Goal: Complete application form: Complete application form

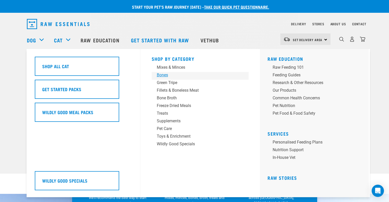
click at [157, 76] on div "Bones" at bounding box center [197, 75] width 80 height 6
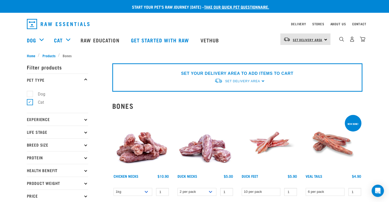
click at [294, 39] on span "Set Delivery Area" at bounding box center [307, 40] width 30 height 2
click at [291, 51] on link "[GEOGRAPHIC_DATA]" at bounding box center [304, 53] width 49 height 11
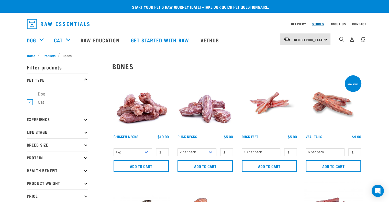
click at [318, 24] on link "Stores" at bounding box center [318, 24] width 12 height 2
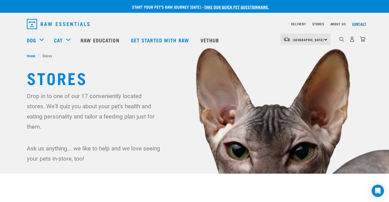
click at [354, 24] on link "Contact" at bounding box center [359, 24] width 14 height 2
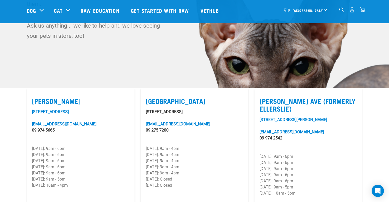
scroll to position [126, 0]
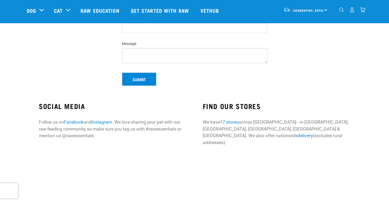
scroll to position [153, 0]
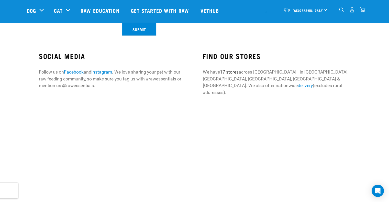
click at [232, 72] on link "17 stores" at bounding box center [228, 71] width 19 height 5
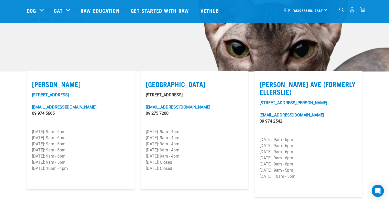
scroll to position [128, 0]
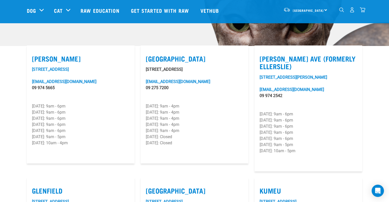
click at [296, 55] on label "Lunn Ave (Formerly Ellerslie)" at bounding box center [307, 63] width 97 height 16
click at [263, 51] on input "Lunn Ave (Formerly Ellerslie)" at bounding box center [260, 52] width 3 height 3
checkbox input "true"
drag, startPoint x: 260, startPoint y: 51, endPoint x: 289, endPoint y: 52, distance: 29.4
click at [289, 55] on label "Lunn Ave (Formerly Ellerslie)" at bounding box center [307, 63] width 97 height 16
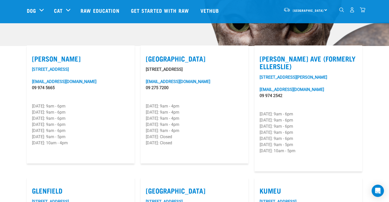
click at [289, 59] on article "Lunn Ave (Formerly Ellerslie) 97-101 Lunn Avenue lunnave@rawessentials.co.nz 09…" at bounding box center [308, 108] width 108 height 126
click at [278, 75] on link "97-101 Lunn Avenue" at bounding box center [292, 77] width 67 height 5
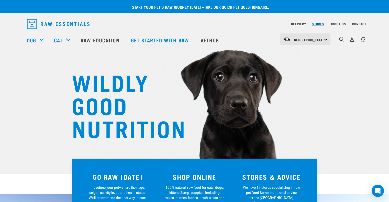
click at [319, 23] on link "Stores" at bounding box center [318, 24] width 12 height 2
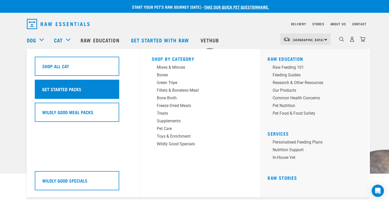
click at [59, 85] on div "Get Started Packs" at bounding box center [77, 89] width 84 height 19
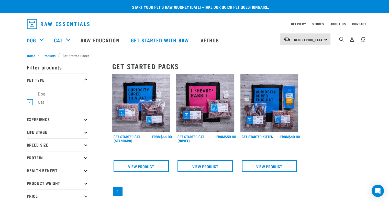
click at [165, 117] on img at bounding box center [141, 103] width 58 height 58
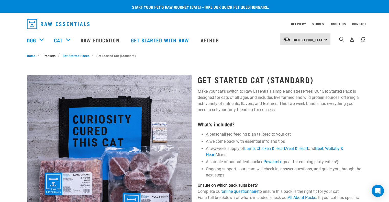
click at [51, 56] on link "Products" at bounding box center [49, 55] width 18 height 5
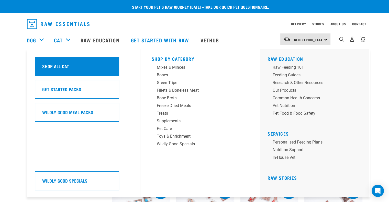
click at [62, 65] on h5 "Shop All Cat" at bounding box center [55, 66] width 27 height 7
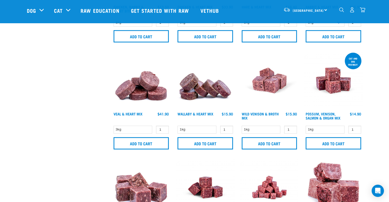
scroll to position [332, 0]
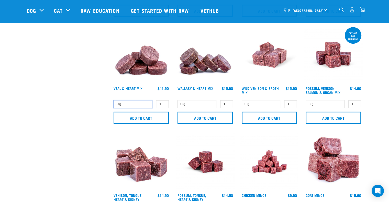
click at [144, 105] on select "3kg" at bounding box center [132, 104] width 39 height 8
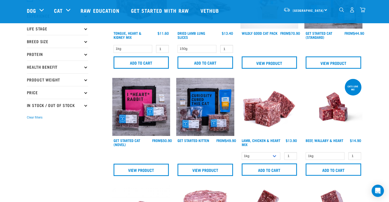
scroll to position [0, 0]
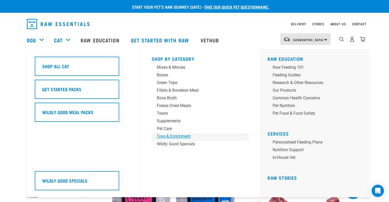
click at [165, 135] on div "Toys & Enrichment" at bounding box center [197, 136] width 80 height 6
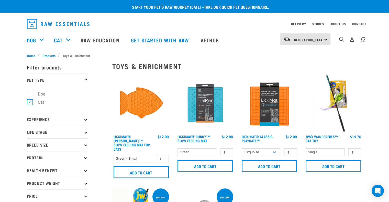
click at [141, 114] on img at bounding box center [141, 103] width 58 height 58
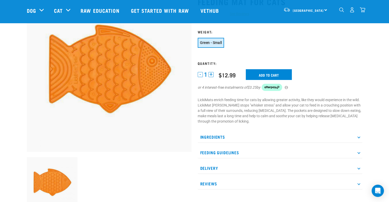
scroll to position [51, 0]
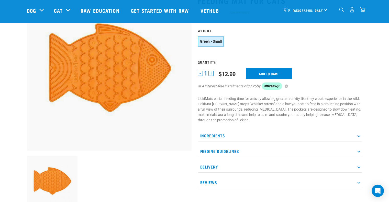
click at [214, 153] on p "Feeding Guidelines" at bounding box center [279, 151] width 165 height 11
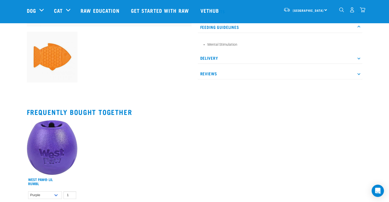
scroll to position [128, 0]
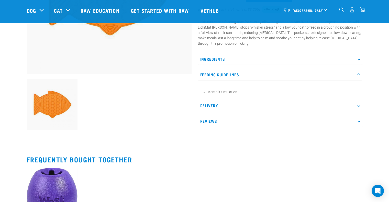
click at [212, 122] on p "Reviews" at bounding box center [279, 120] width 165 height 11
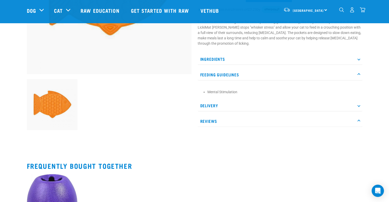
click at [212, 122] on p "Reviews" at bounding box center [279, 120] width 165 height 11
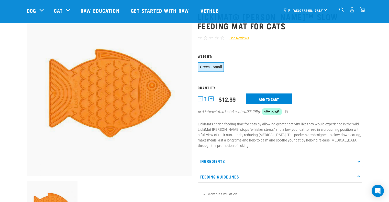
scroll to position [0, 0]
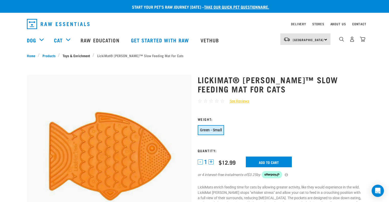
click at [86, 57] on link "Toys & Enrichment" at bounding box center [76, 55] width 33 height 5
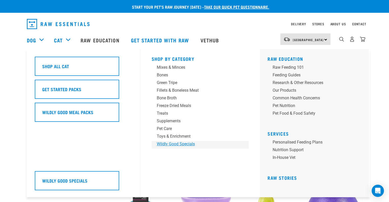
click at [168, 144] on div "Wildly Good Specials" at bounding box center [197, 144] width 80 height 6
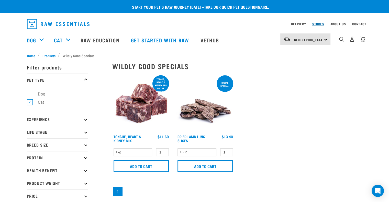
click at [314, 25] on link "Stores" at bounding box center [318, 24] width 12 height 2
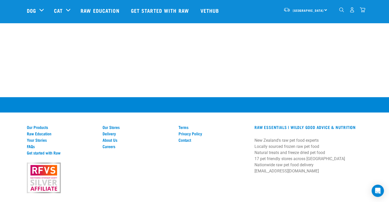
scroll to position [979, 0]
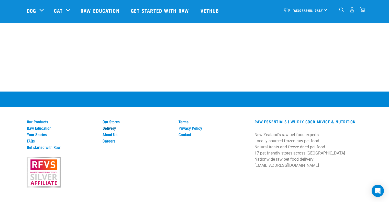
click at [106, 126] on link "Delivery" at bounding box center [137, 128] width 70 height 5
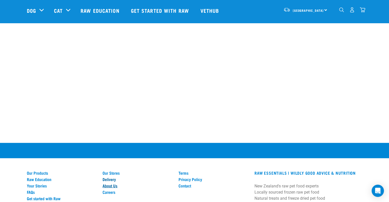
scroll to position [902, 0]
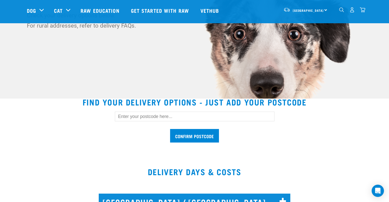
scroll to position [128, 0]
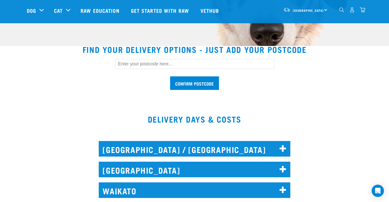
click at [183, 165] on h2 "AUCKLAND" at bounding box center [194, 170] width 191 height 16
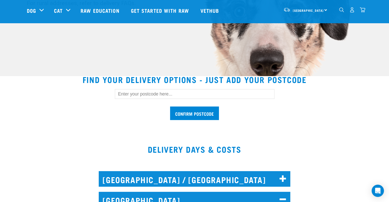
scroll to position [0, 0]
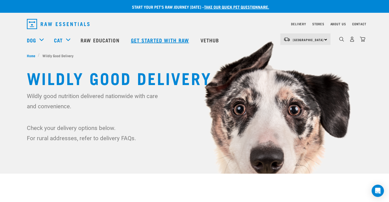
click at [162, 40] on link "Get started with Raw" at bounding box center [160, 40] width 69 height 20
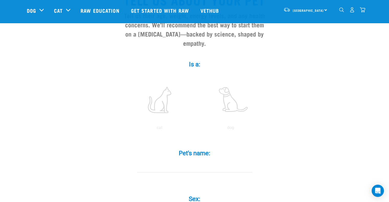
scroll to position [77, 0]
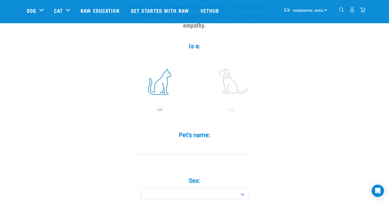
click at [161, 66] on label at bounding box center [159, 81] width 69 height 43
click at [124, 111] on input "radio" at bounding box center [124, 111] width 0 height 0
click at [154, 85] on label at bounding box center [159, 81] width 69 height 43
click at [124, 111] on input "radio" at bounding box center [124, 111] width 0 height 0
click at [171, 144] on input "Pet's name: *" at bounding box center [194, 148] width 115 height 11
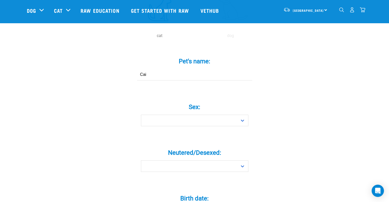
scroll to position [153, 0]
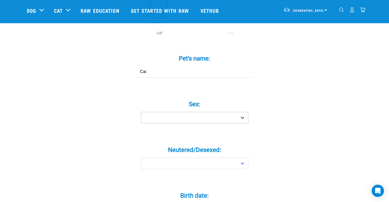
type input "Cai"
click at [185, 112] on select "Boy Girl" at bounding box center [194, 117] width 107 height 11
select select "girl"
click at [141, 112] on select "Boy Girl" at bounding box center [194, 117] width 107 height 11
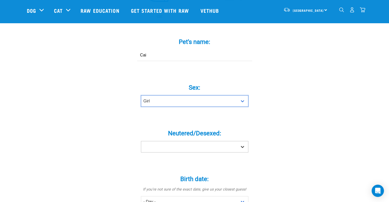
scroll to position [179, 0]
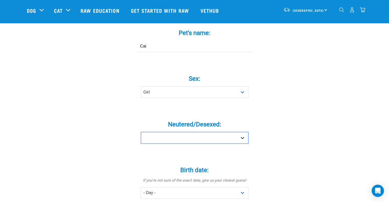
click at [184, 132] on select "Yes No" at bounding box center [194, 137] width 107 height 11
click at [183, 132] on select "Yes No" at bounding box center [194, 137] width 107 height 11
select select "yes"
click at [141, 132] on select "Yes No" at bounding box center [194, 137] width 107 height 11
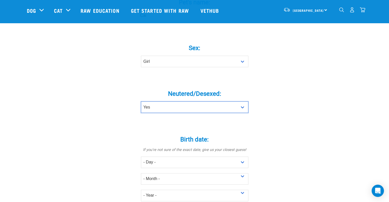
scroll to position [255, 0]
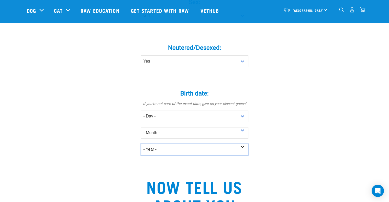
click at [177, 144] on select "- Year - 2025 2024 2023 2022 2021 2020 2019 2018 2017 2016 2015 2014 2013 2012" at bounding box center [194, 149] width 107 height 11
select select "2013"
click at [141, 144] on select "- Year - 2025 2024 2023 2022 2021 2020 2019 2018 2017 2016 2015 2014 2013 2012" at bounding box center [194, 149] width 107 height 11
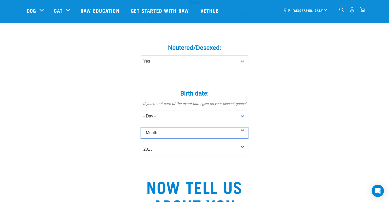
click at [172, 127] on select "- Month - January February March April May June July August September October N…" at bounding box center [194, 132] width 107 height 11
select select "September"
click at [141, 127] on select "- Month - January February March April May June July August September October N…" at bounding box center [194, 132] width 107 height 11
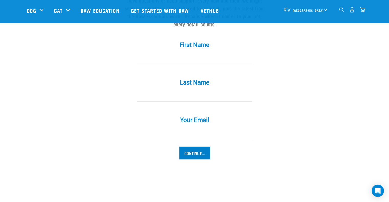
click at [189, 147] on input "Continue..." at bounding box center [194, 153] width 31 height 12
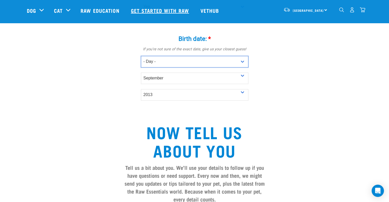
scroll to position [300, 0]
